Goal: Transaction & Acquisition: Subscribe to service/newsletter

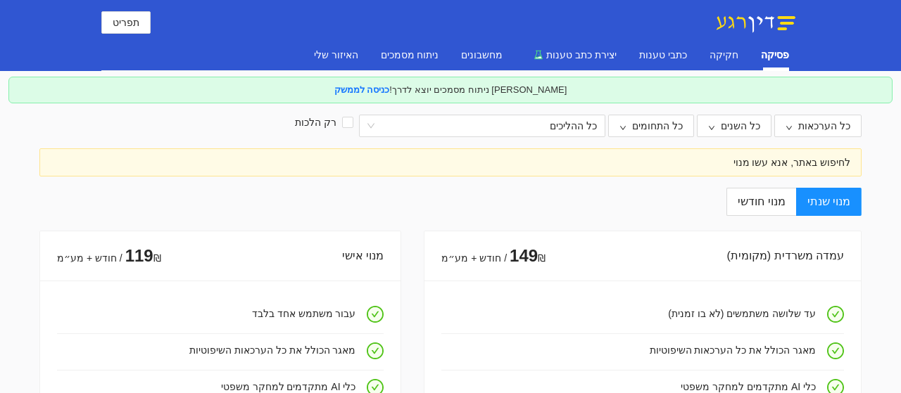
scroll to position [70, 0]
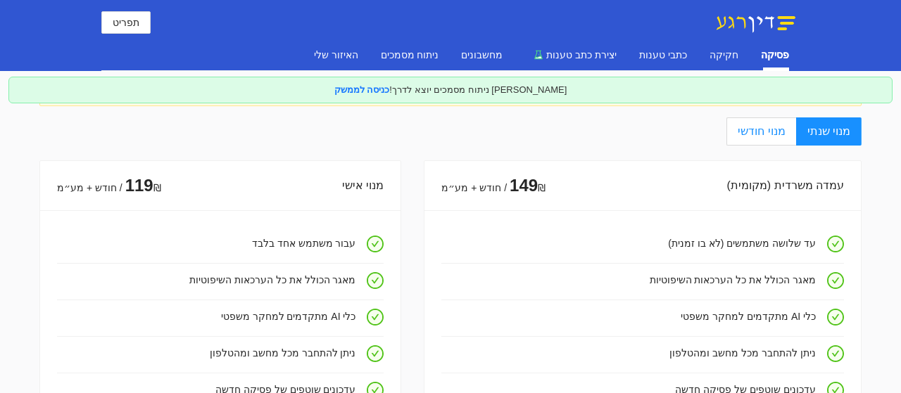
click at [774, 125] on span "מנוי חודשי" at bounding box center [761, 131] width 47 height 12
click at [795, 132] on input "מנוי חודשי" at bounding box center [795, 132] width 1 height 1
radio input "true"
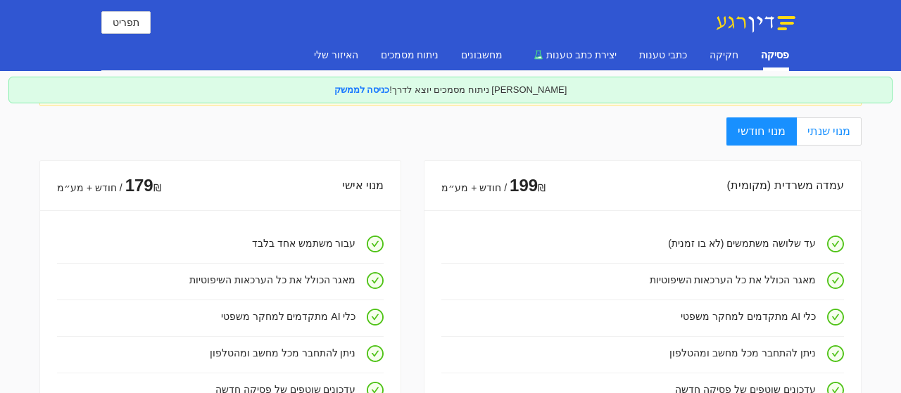
click at [845, 134] on span "מנוי שנתי" at bounding box center [828, 131] width 43 height 12
click at [859, 133] on input "מנוי שנתי" at bounding box center [859, 132] width 1 height 1
radio input "true"
radio input "false"
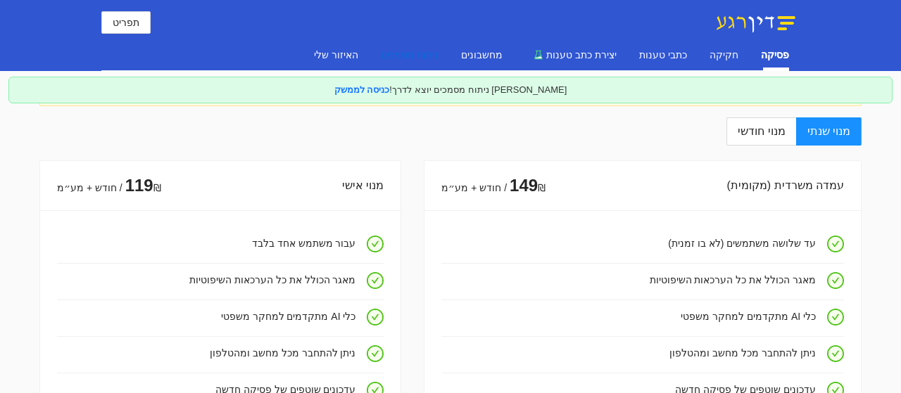
click at [427, 53] on div "ניתוח מסמכים" at bounding box center [410, 54] width 58 height 15
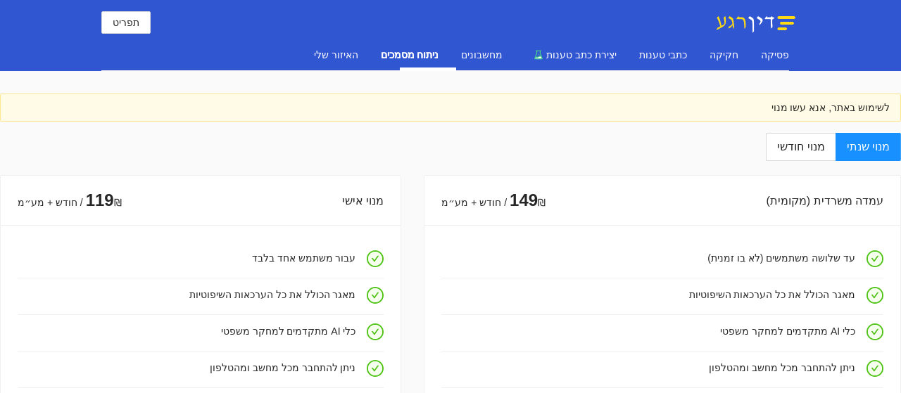
click at [427, 56] on div "ניתוח מסמכים" at bounding box center [410, 54] width 58 height 15
click at [788, 27] on img at bounding box center [756, 22] width 88 height 23
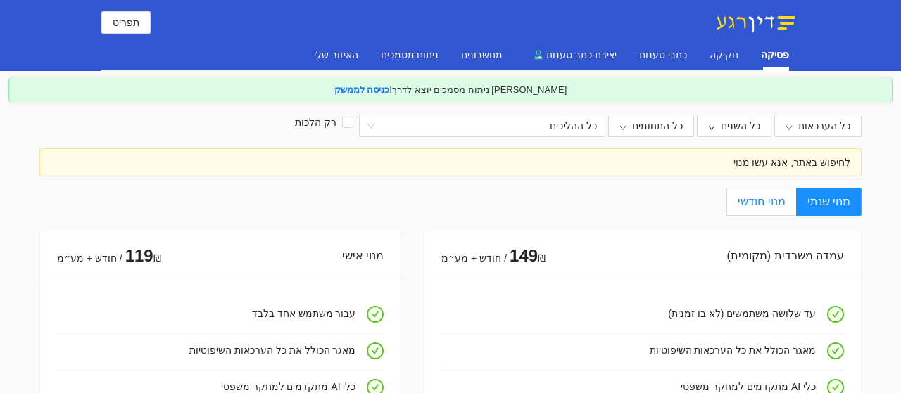
click at [766, 205] on span "מנוי חודשי" at bounding box center [761, 202] width 47 height 12
click at [795, 203] on input "מנוי חודשי" at bounding box center [795, 202] width 1 height 1
radio input "true"
radio input "false"
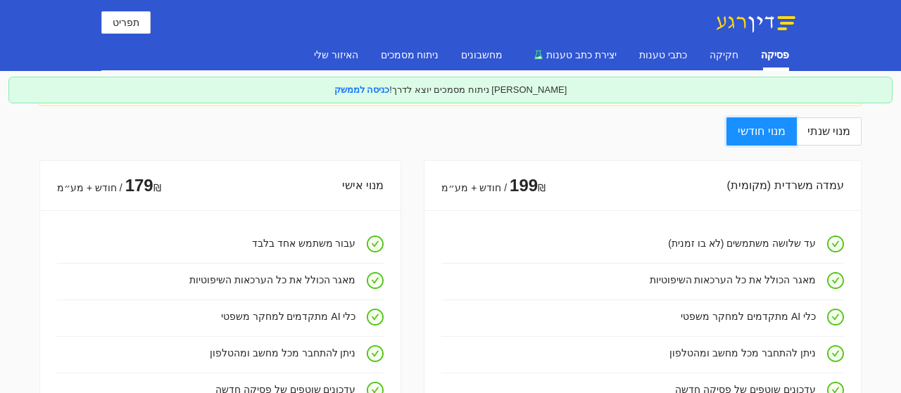
scroll to position [141, 0]
